Goal: Transaction & Acquisition: Book appointment/travel/reservation

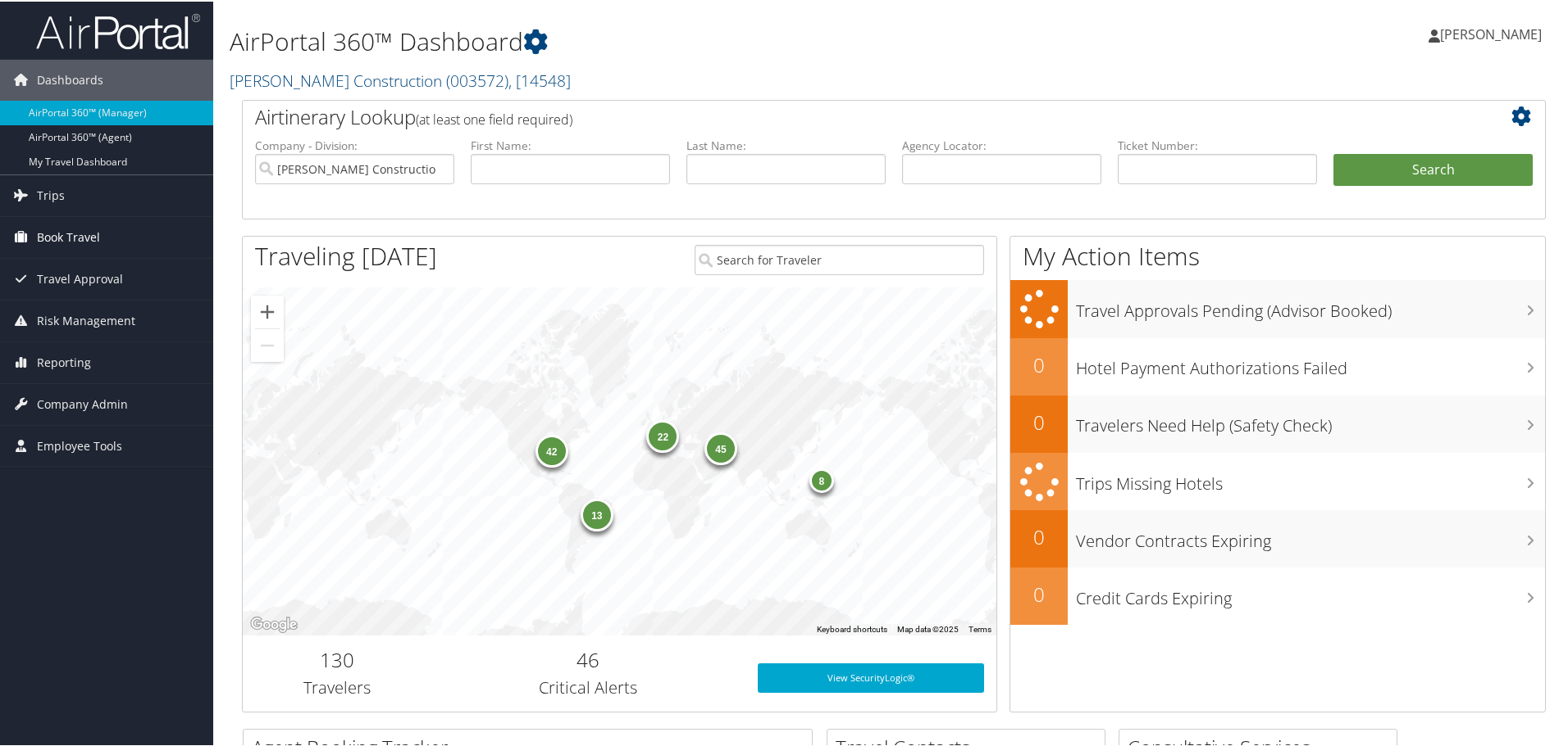
click at [89, 235] on span "Book Travel" at bounding box center [68, 235] width 63 height 41
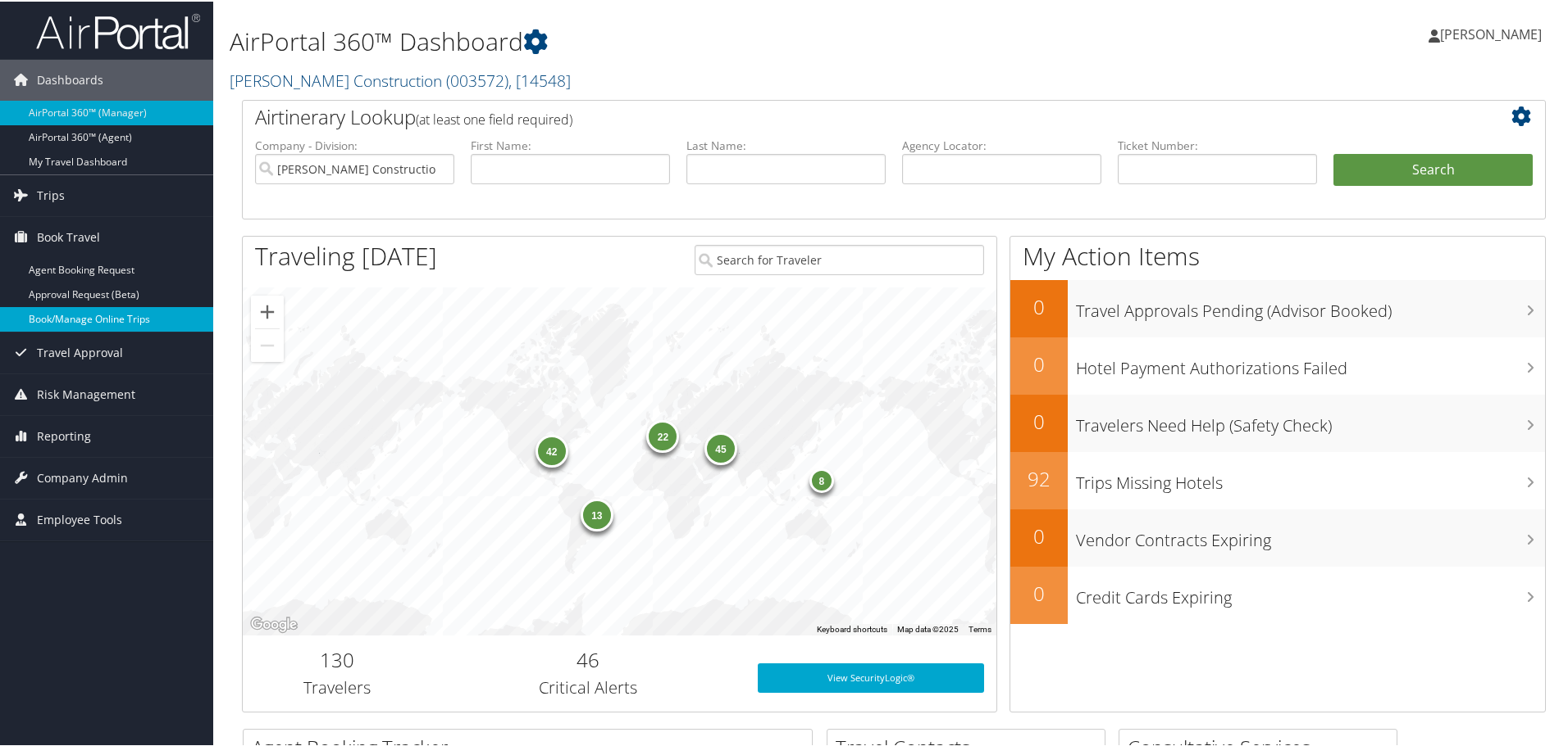
click at [99, 317] on link "Book/Manage Online Trips" at bounding box center [107, 317] width 214 height 25
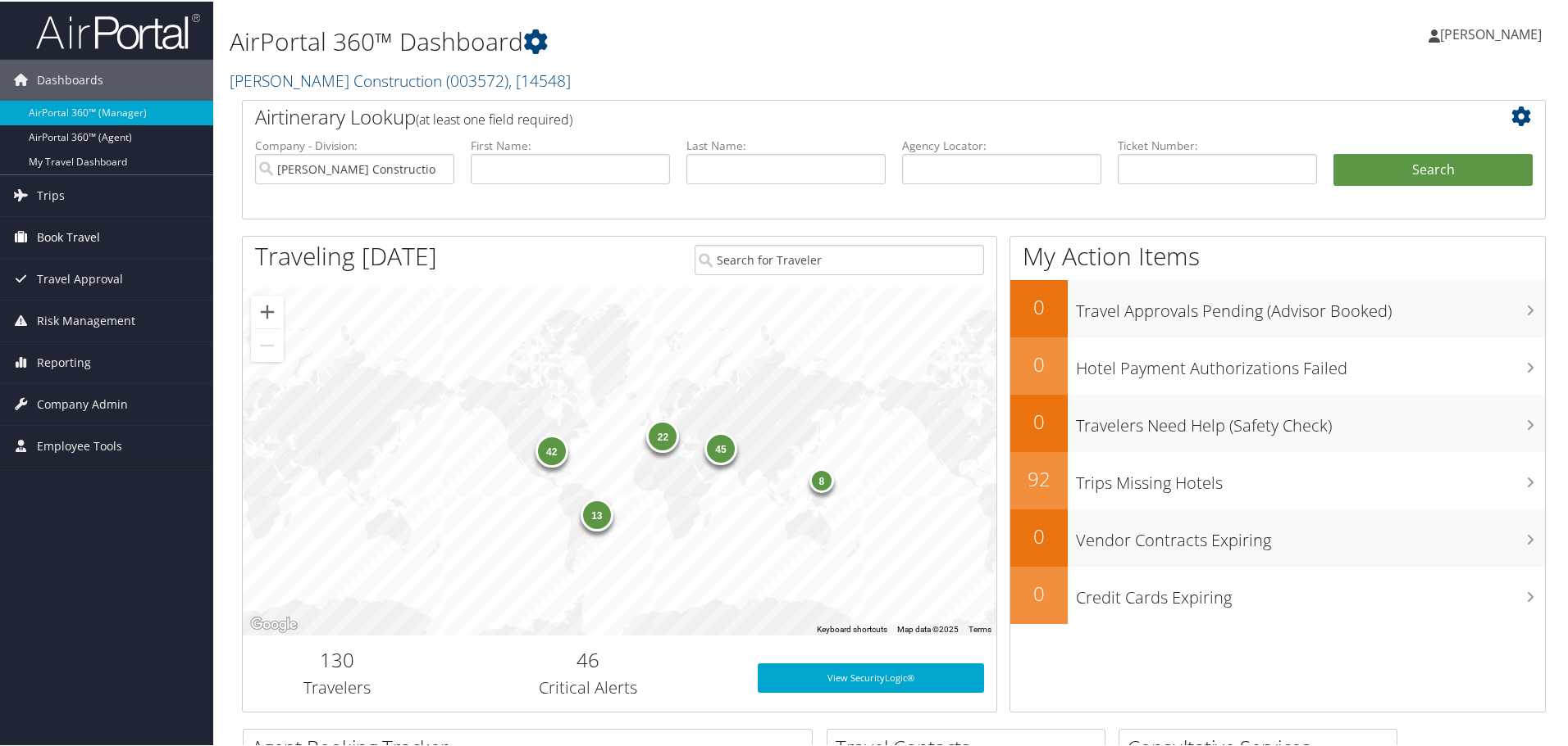
click at [85, 232] on span "Book Travel" at bounding box center [68, 235] width 63 height 41
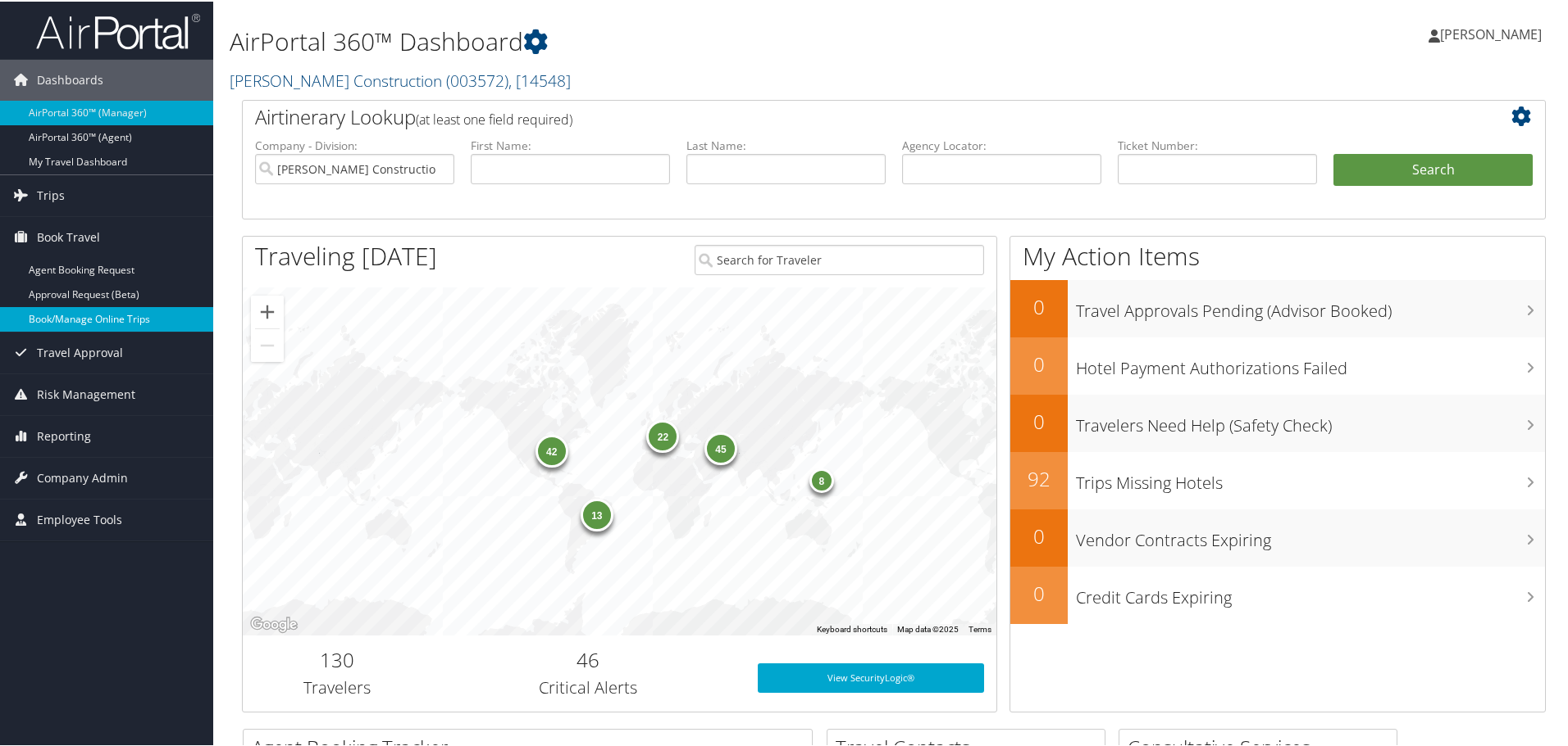
click at [84, 316] on link "Book/Manage Online Trips" at bounding box center [107, 317] width 214 height 25
